Goal: Task Accomplishment & Management: Use online tool/utility

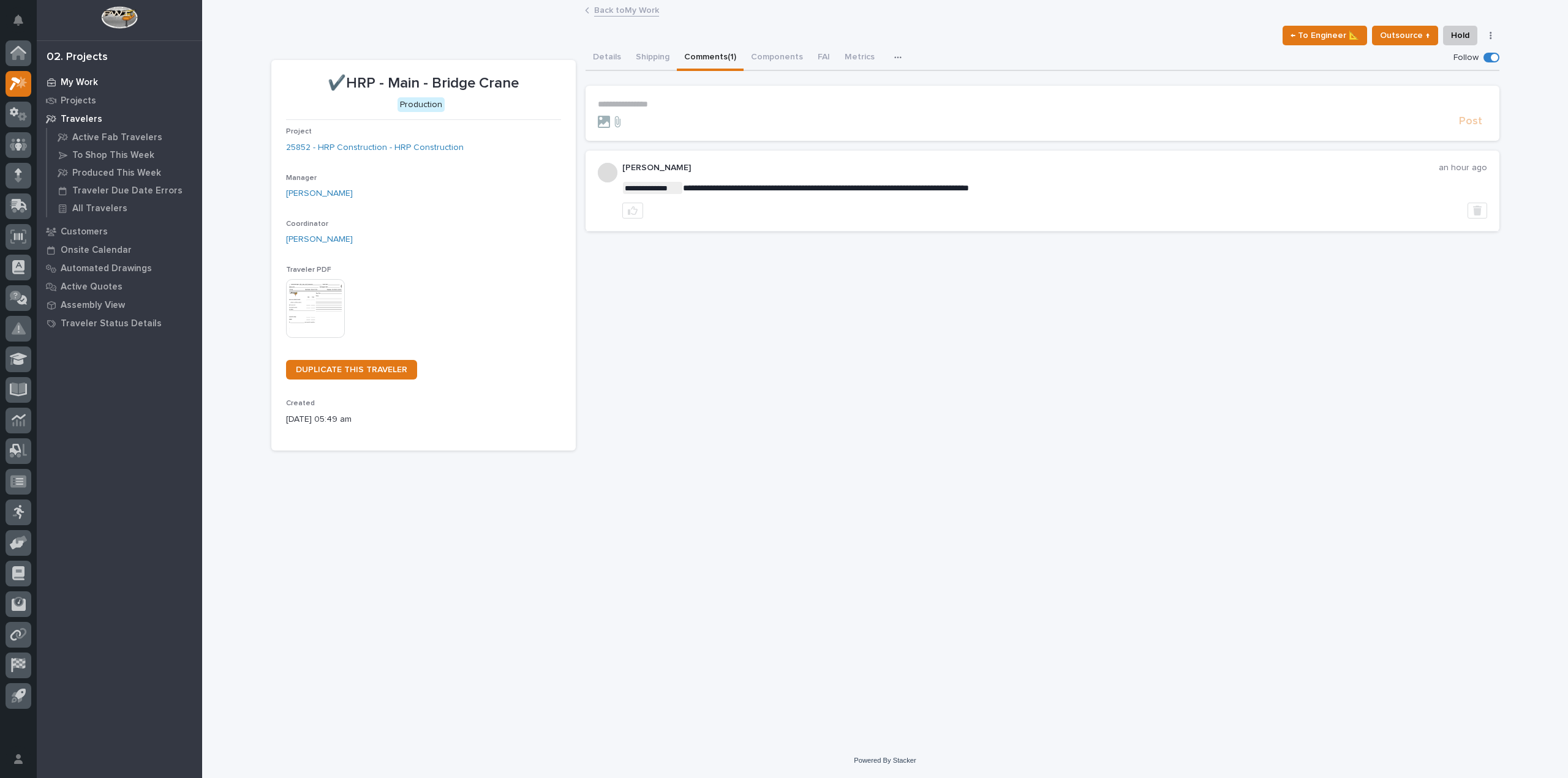
click at [89, 84] on p "My Work" at bounding box center [79, 83] width 37 height 11
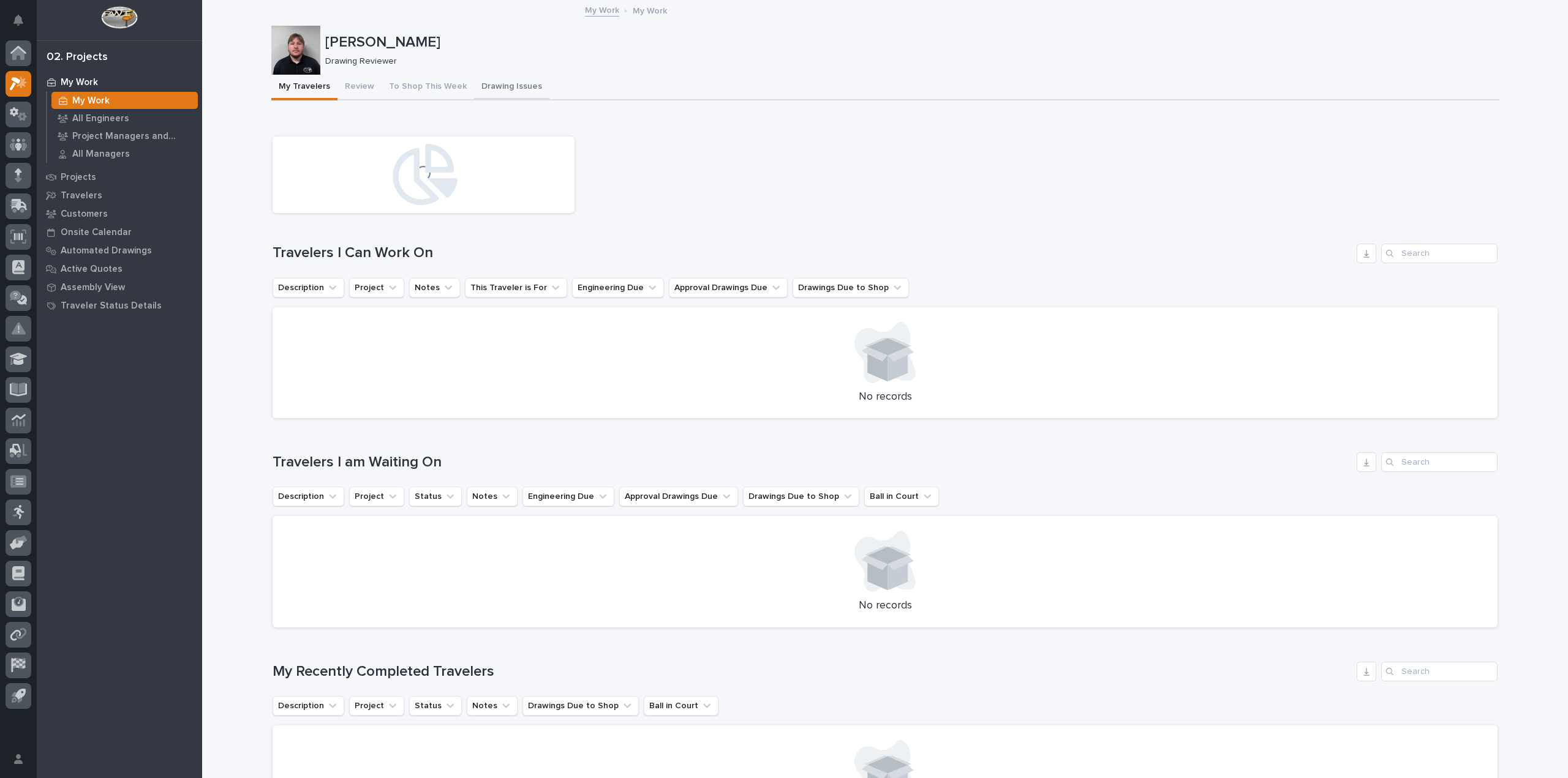
click at [488, 83] on button "Drawing Issues" at bounding box center [511, 88] width 75 height 26
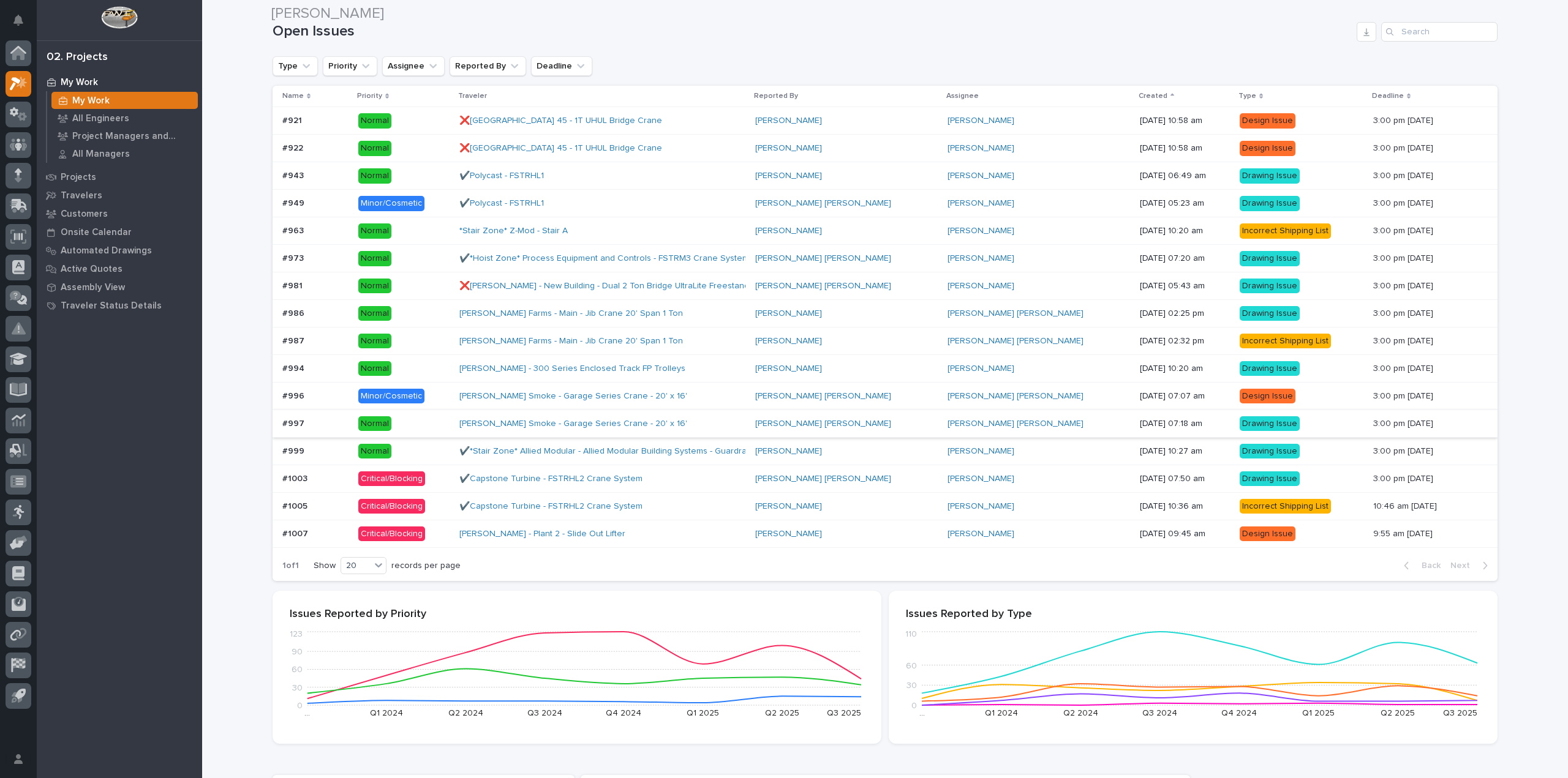
scroll to position [122, 0]
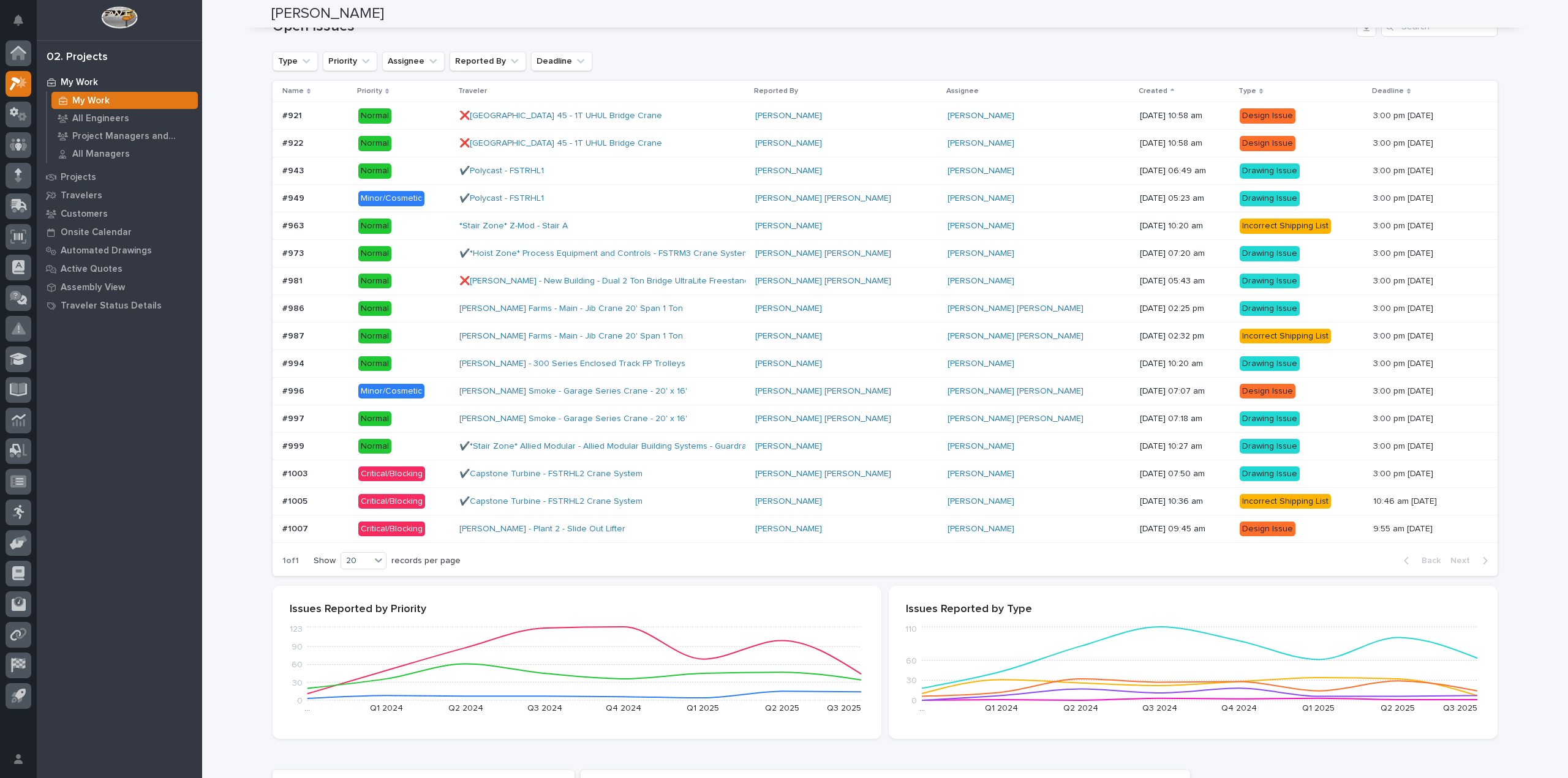
click at [341, 538] on div "#1007 #1007" at bounding box center [315, 529] width 66 height 21
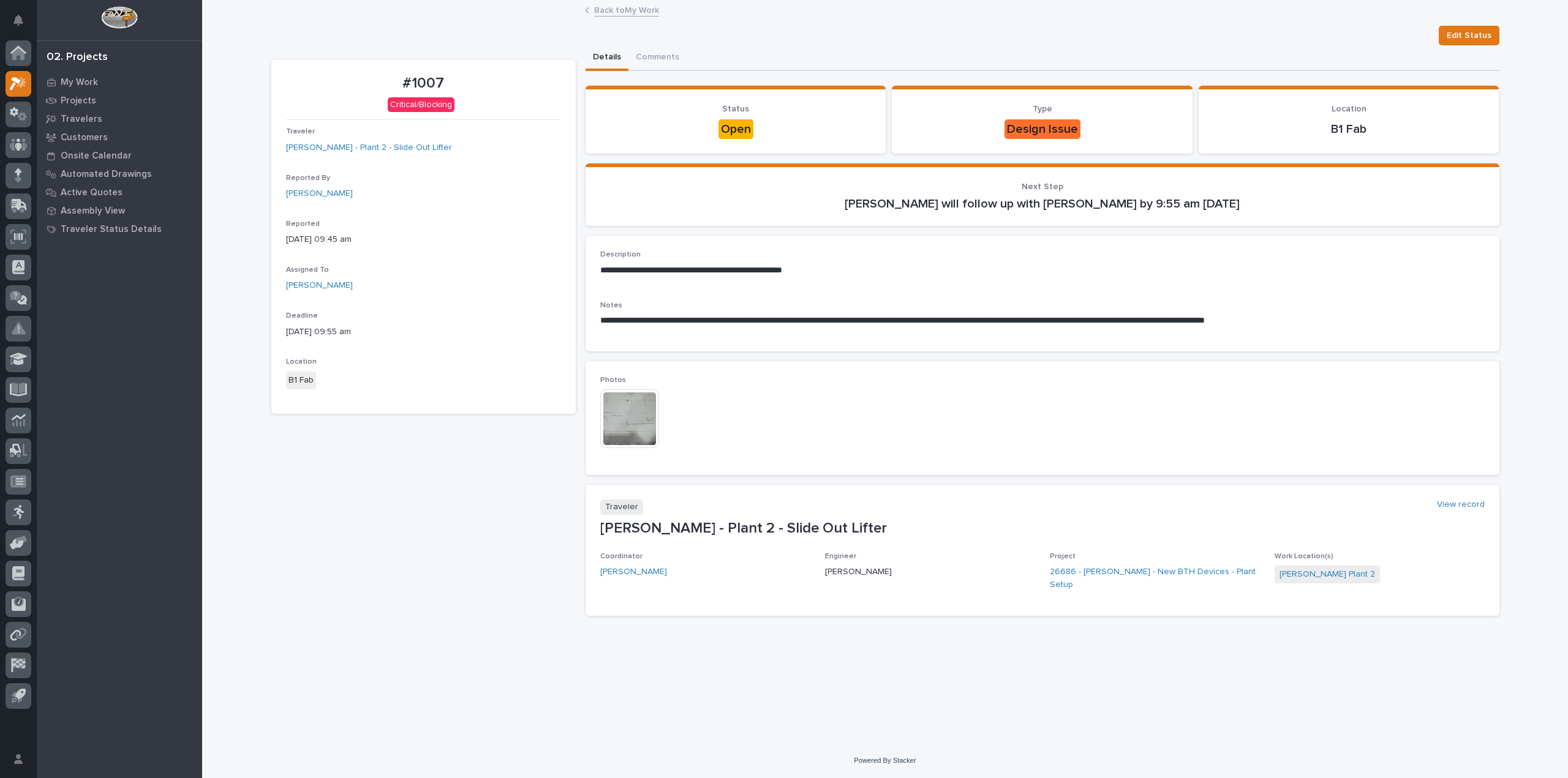
click at [645, 400] on img at bounding box center [630, 419] width 58 height 58
click at [81, 85] on p "My Work" at bounding box center [79, 83] width 37 height 11
